Goal: Transaction & Acquisition: Purchase product/service

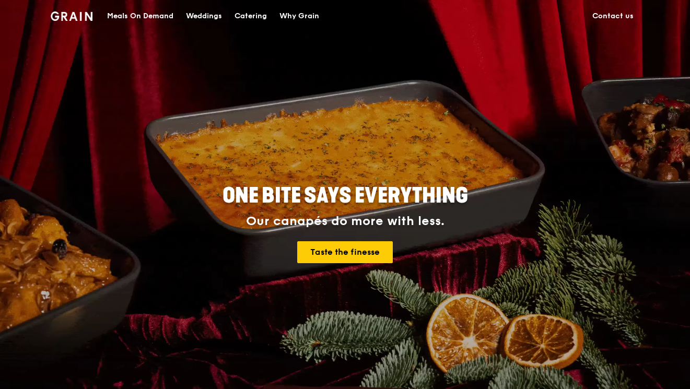
click at [246, 21] on div "Catering" at bounding box center [250, 16] width 32 height 31
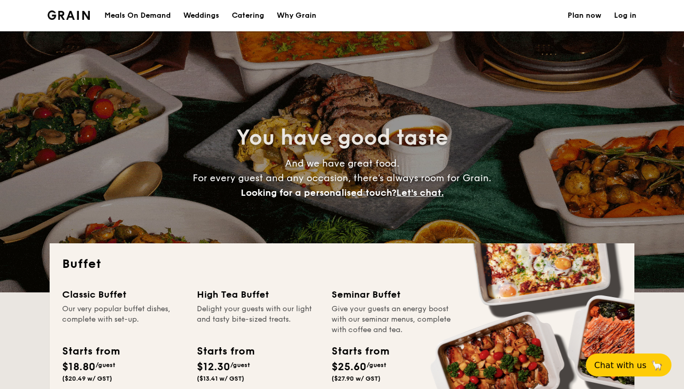
select select
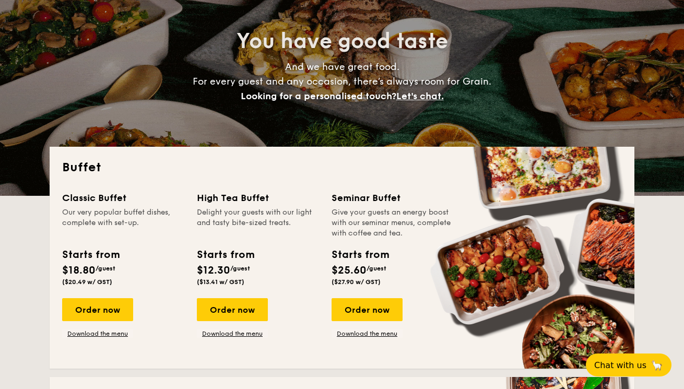
scroll to position [143, 0]
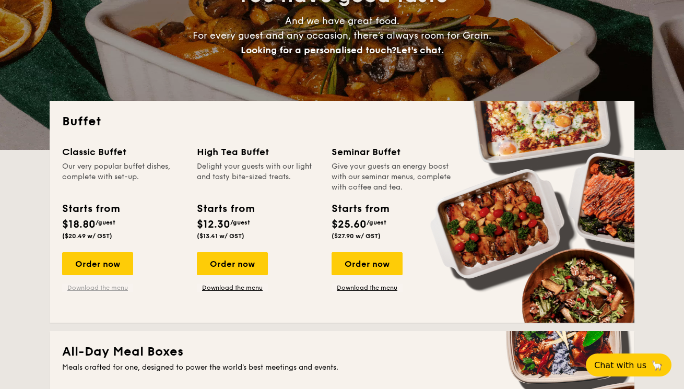
click at [90, 288] on link "Download the menu" at bounding box center [97, 288] width 71 height 8
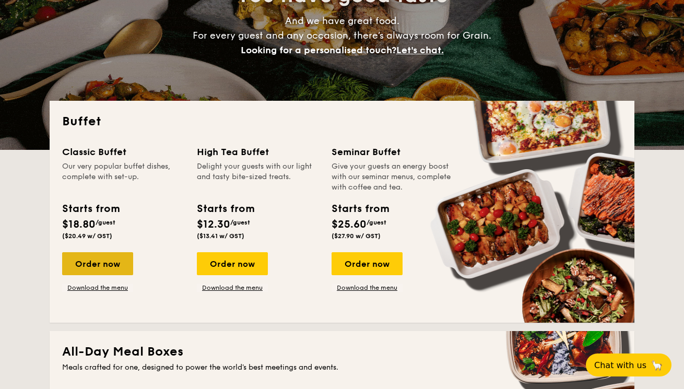
click at [110, 269] on div "Order now" at bounding box center [97, 263] width 71 height 23
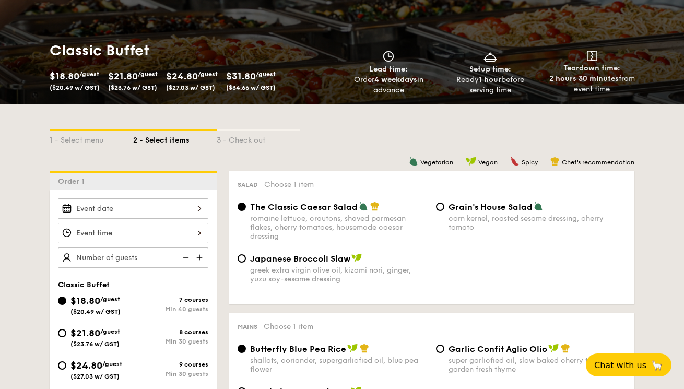
scroll to position [185, 0]
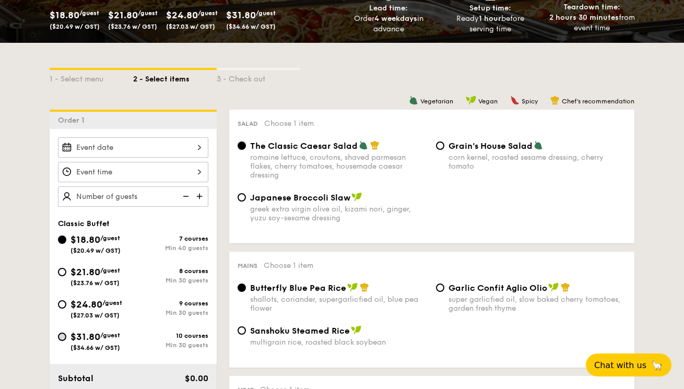
click at [63, 338] on input "$31.80 /guest ($34.66 w/ GST) 10 courses Min 30 guests" at bounding box center [62, 337] width 8 height 8
radio input "true"
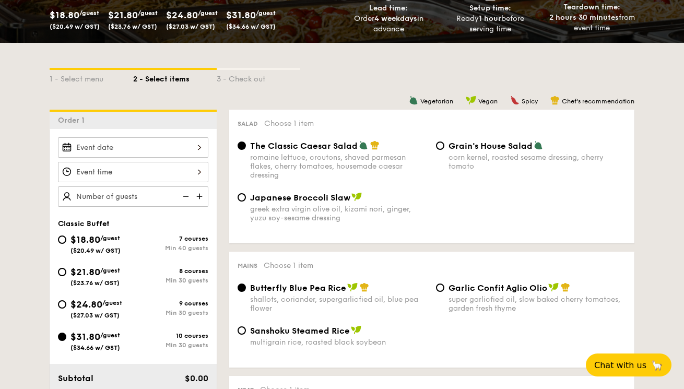
radio input "true"
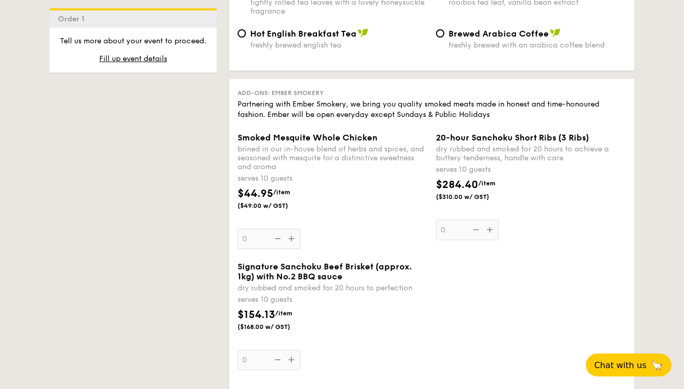
scroll to position [2754, 0]
